Goal: Find specific page/section: Find specific page/section

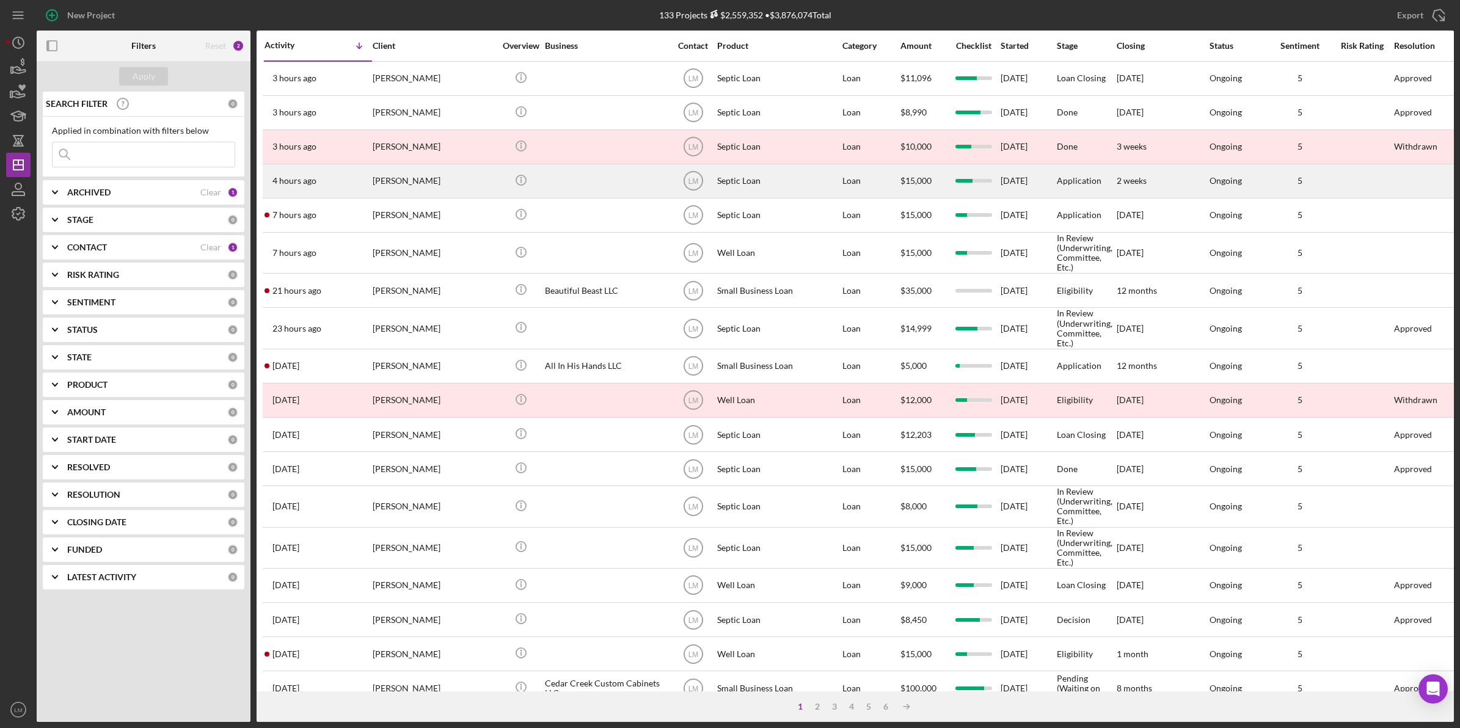
click at [429, 173] on div "[PERSON_NAME]" at bounding box center [434, 181] width 122 height 32
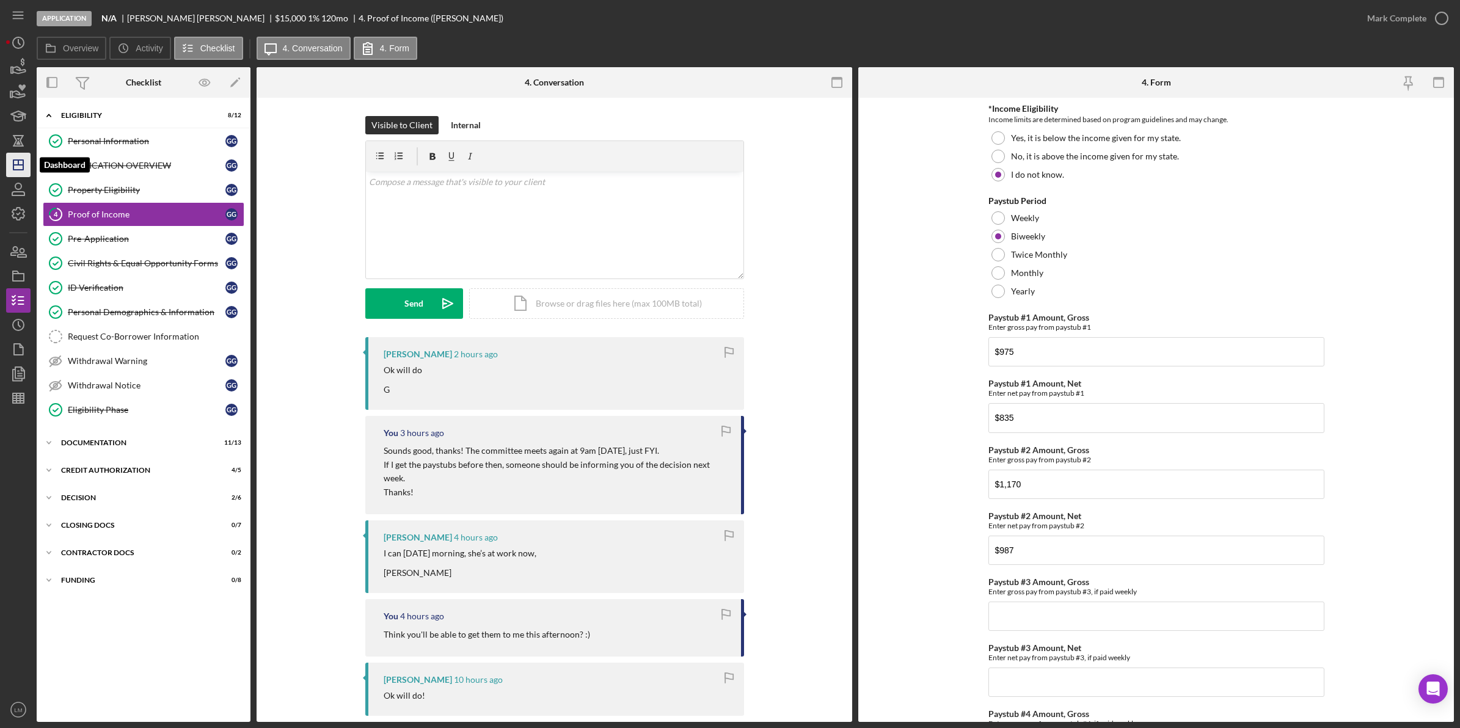
click at [27, 154] on icon "Icon/Dashboard" at bounding box center [18, 165] width 31 height 31
